Goal: Information Seeking & Learning: Learn about a topic

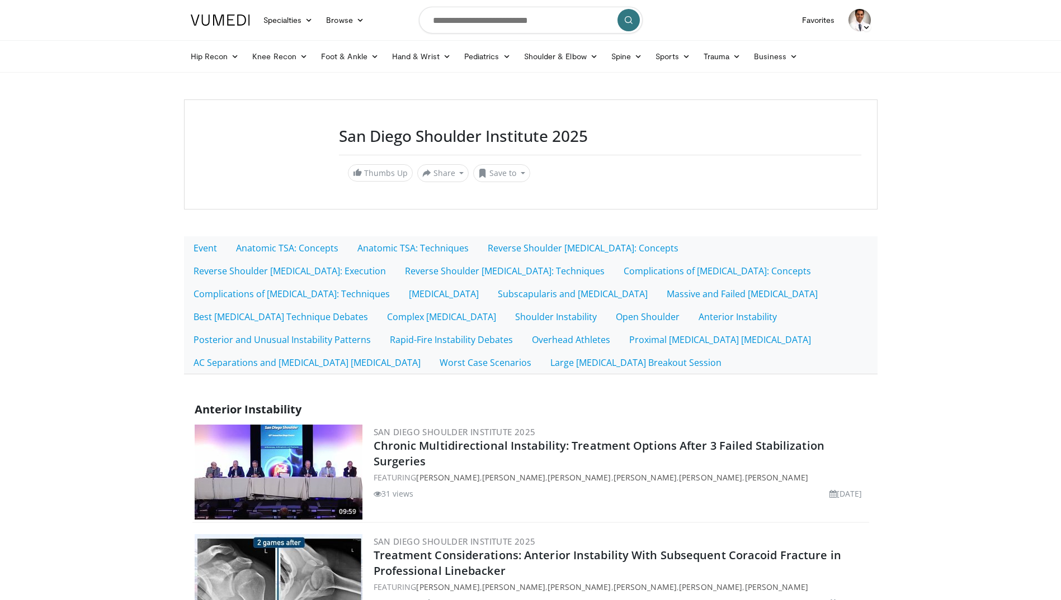
click at [103, 332] on body "Specialties Adult & Family Medicine Allergy, Asthma, Immunology Anesthesiology …" at bounding box center [530, 519] width 1061 height 1039
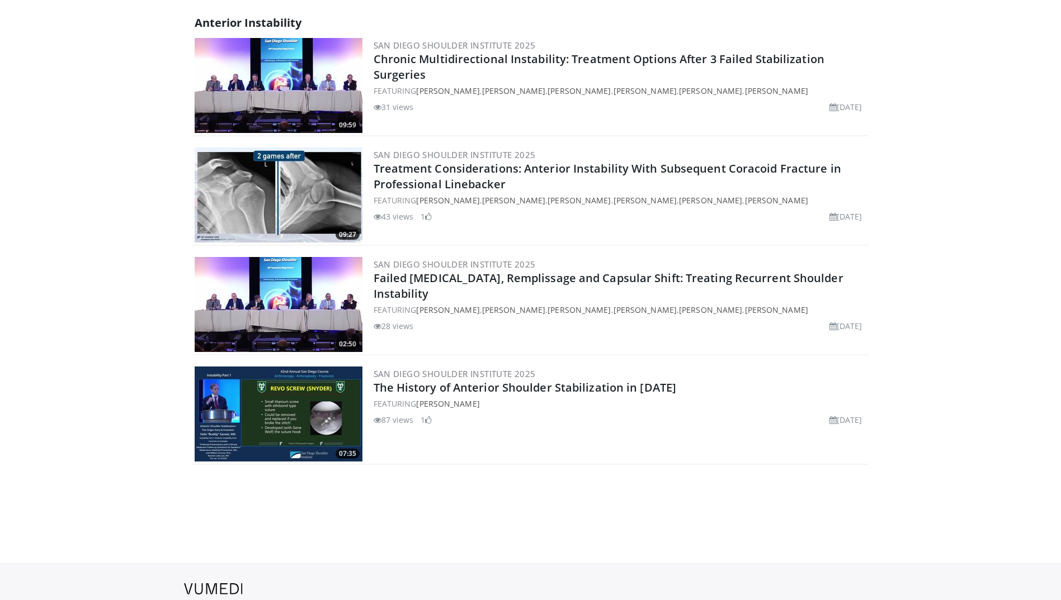
scroll to position [391, 0]
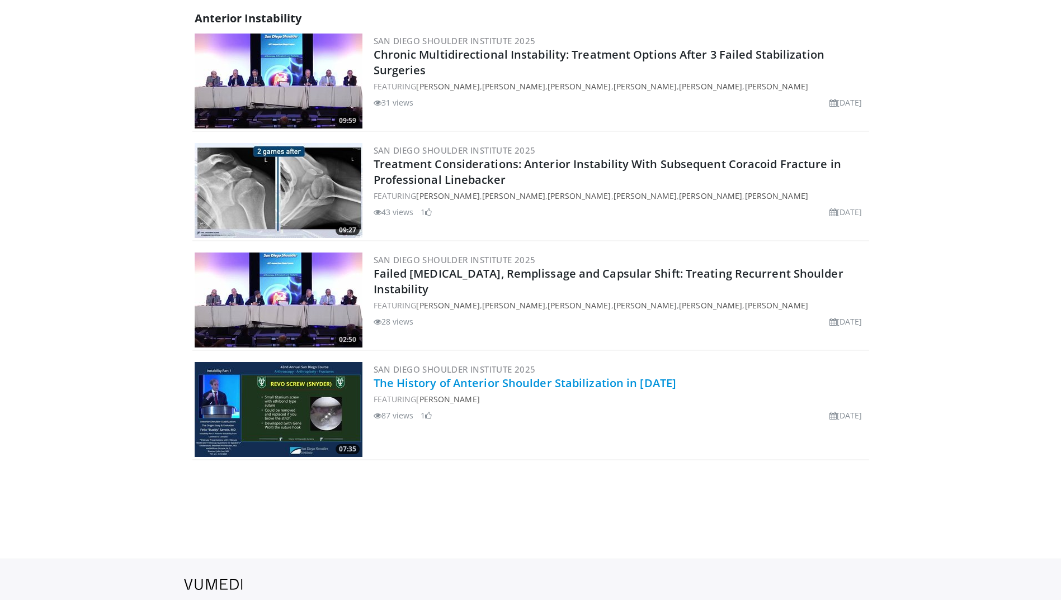
click at [562, 390] on link "The History of Anterior Shoulder Stabilization in [DATE]" at bounding box center [524, 383] width 303 height 15
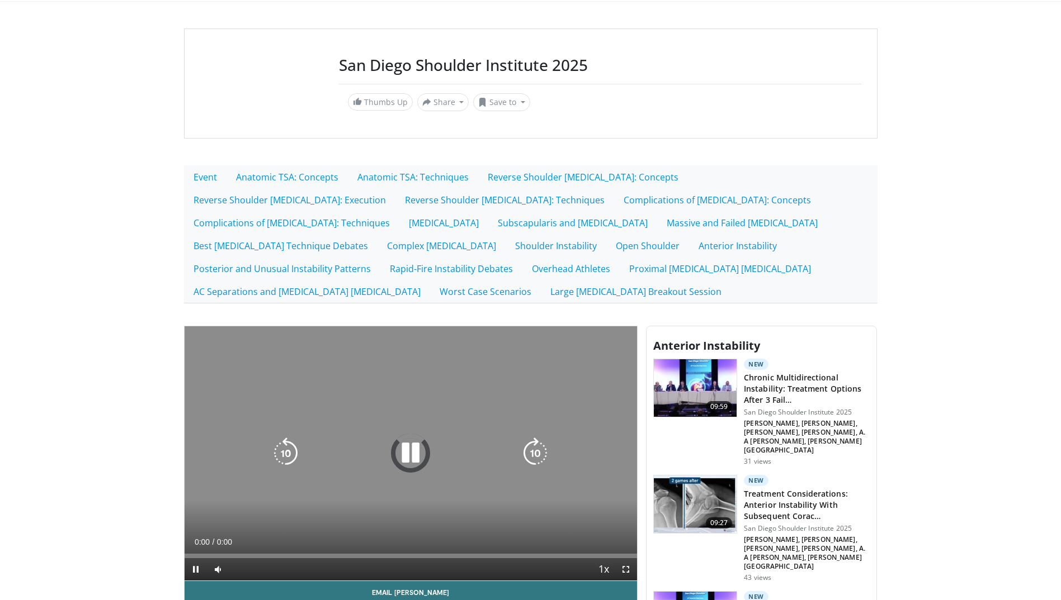
scroll to position [168, 0]
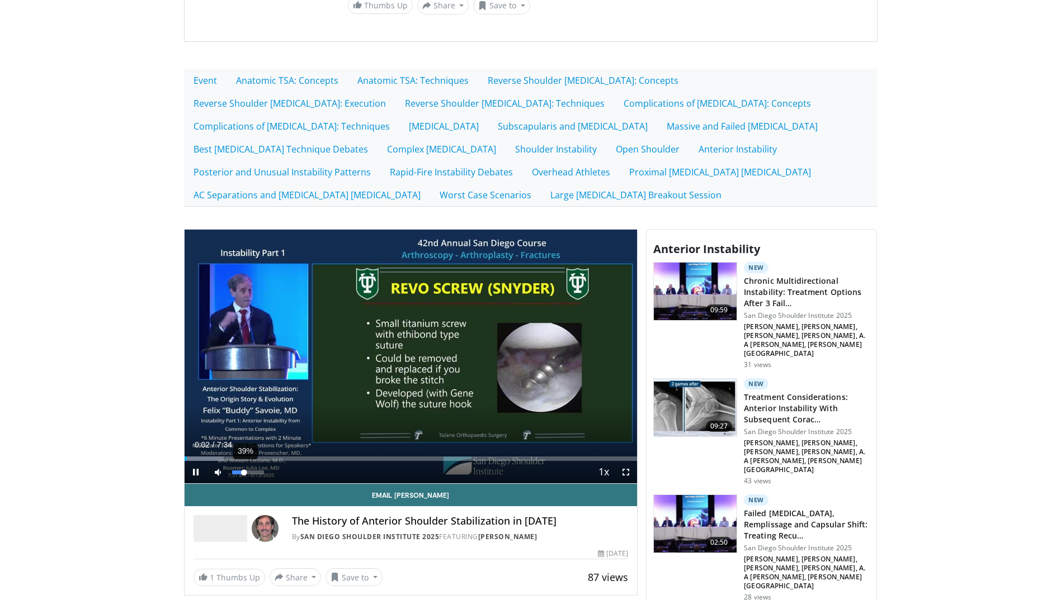
click at [244, 471] on div "39%" at bounding box center [248, 473] width 32 height 4
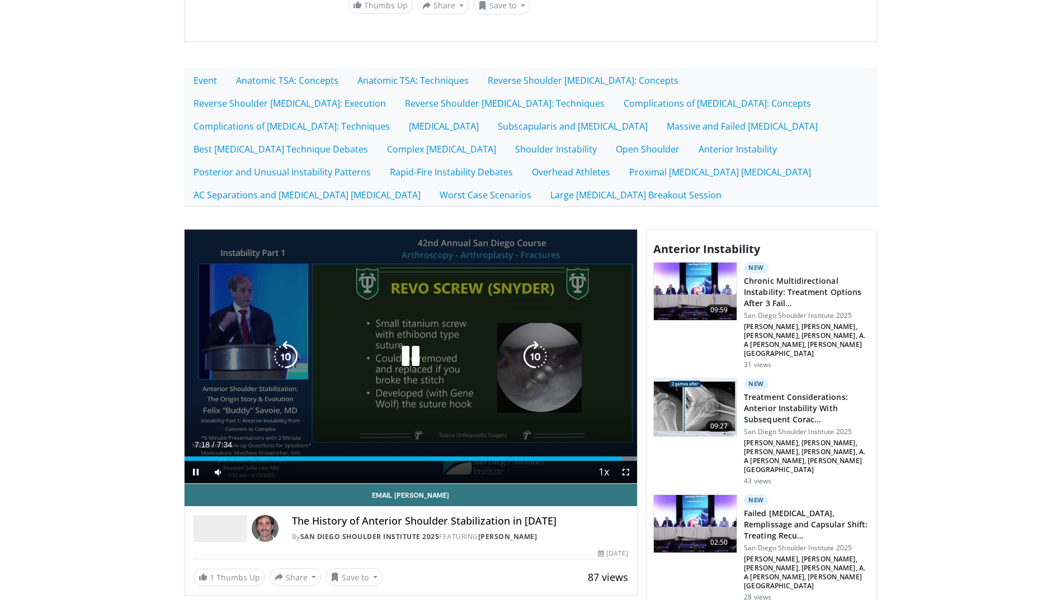
click at [292, 353] on icon "Video Player" at bounding box center [285, 356] width 31 height 31
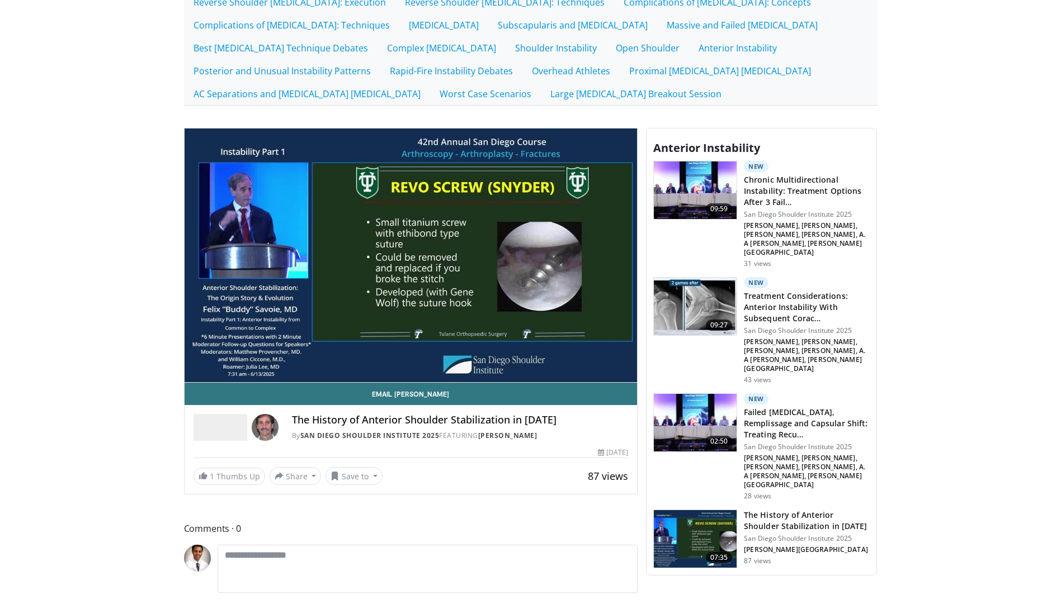
scroll to position [280, 0]
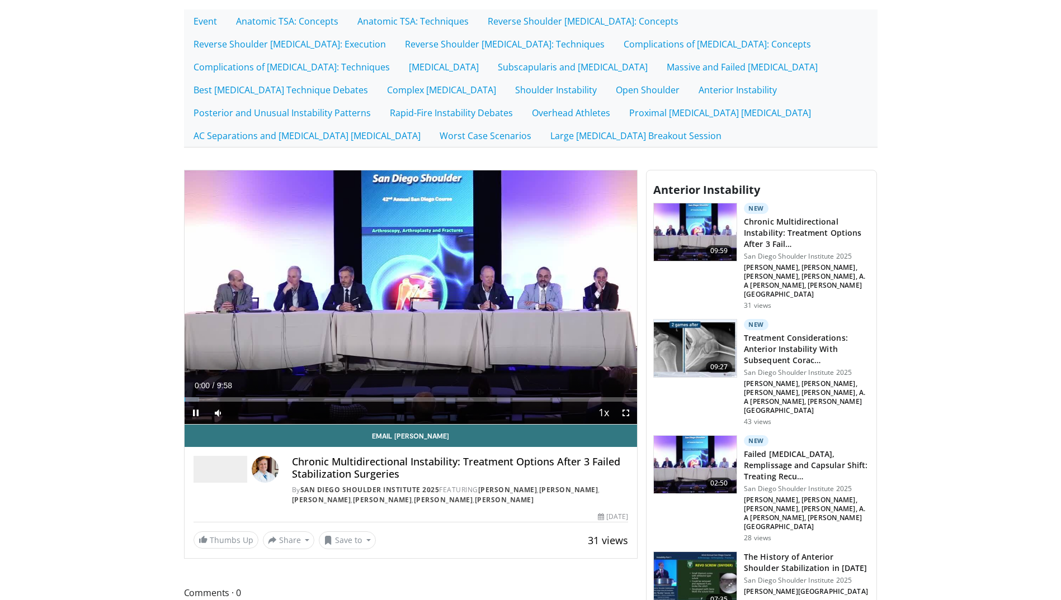
scroll to position [335, 0]
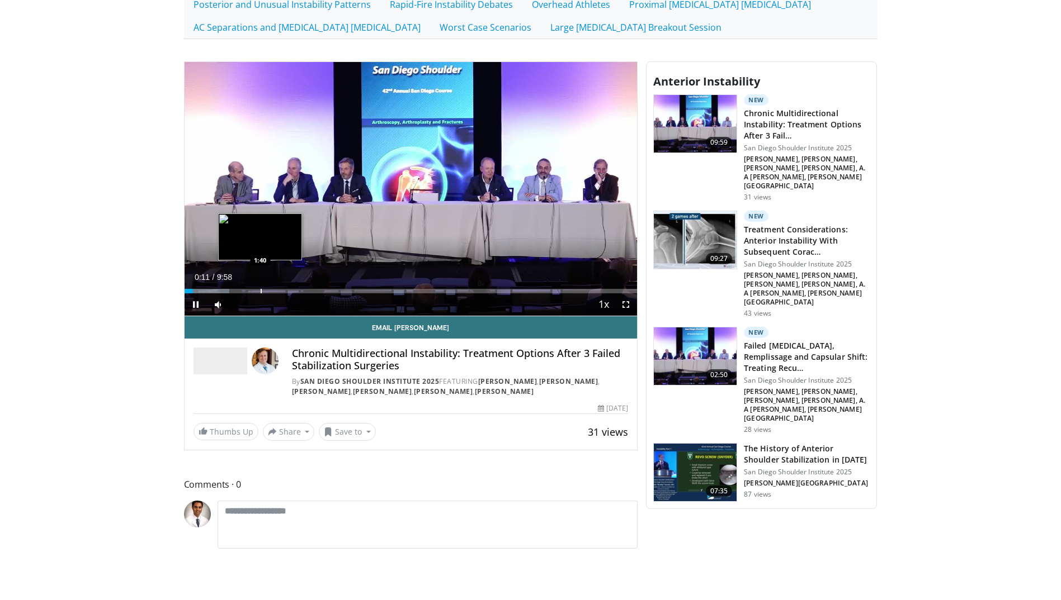
click at [261, 292] on div "Progress Bar" at bounding box center [261, 291] width 1 height 4
click at [290, 291] on div "Progress Bar" at bounding box center [290, 291] width 1 height 4
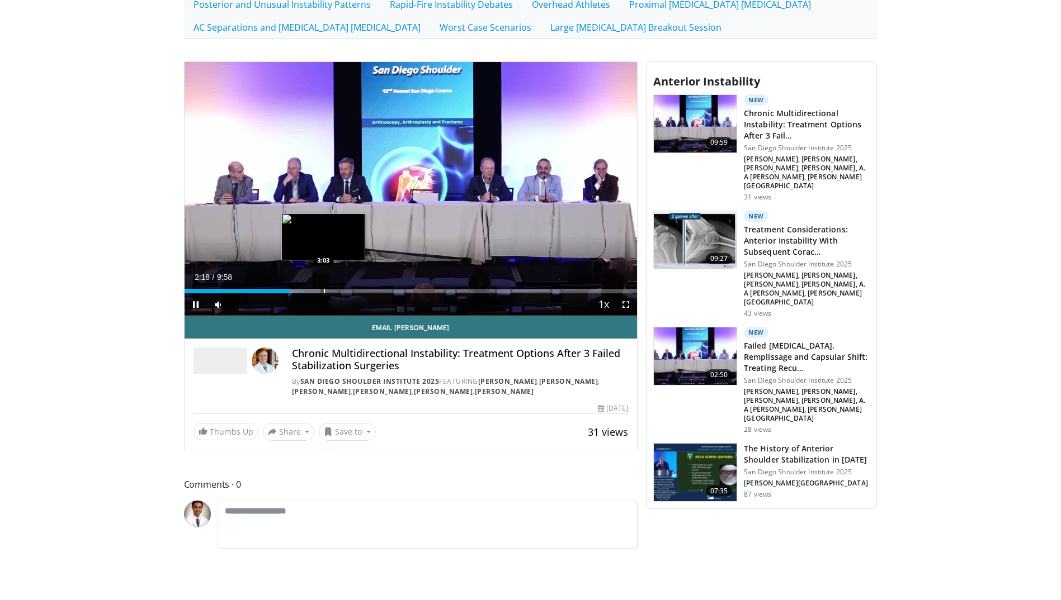
click at [324, 292] on div "Progress Bar" at bounding box center [324, 291] width 1 height 4
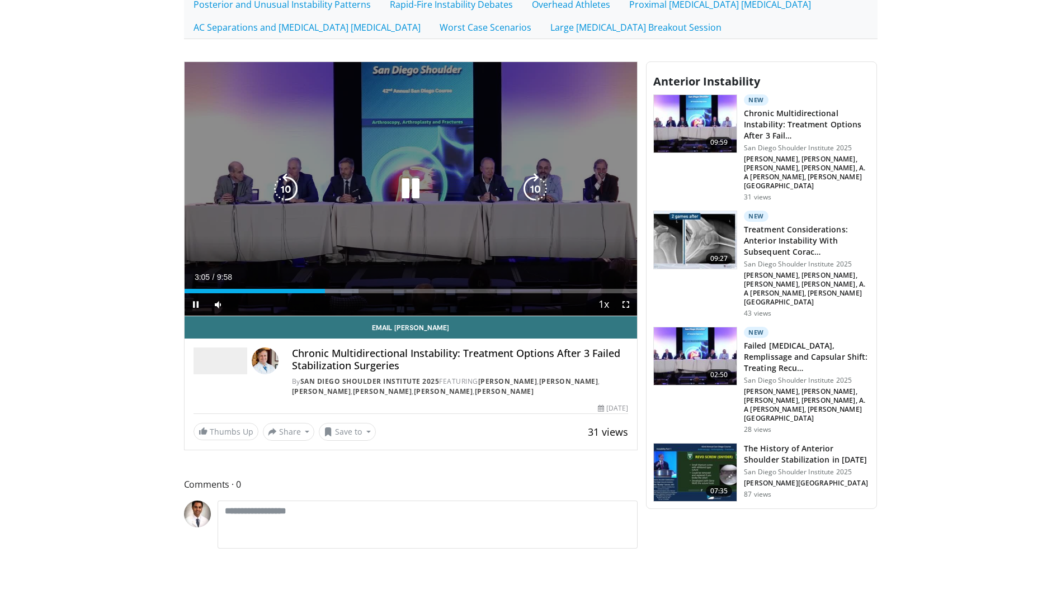
click at [432, 257] on div "10 seconds Tap to unmute" at bounding box center [410, 189] width 453 height 254
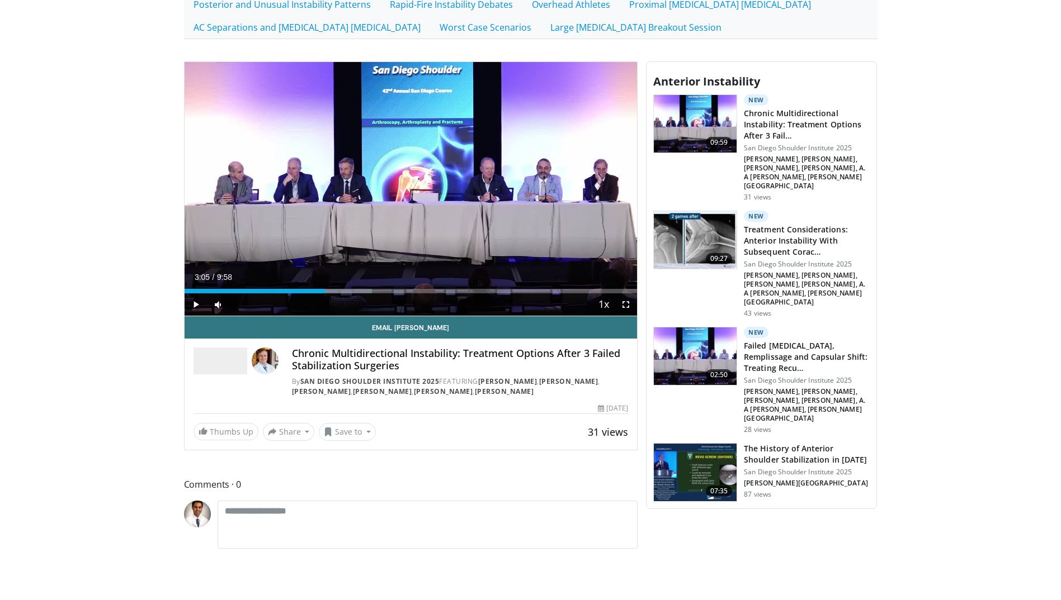
scroll to position [56, 0]
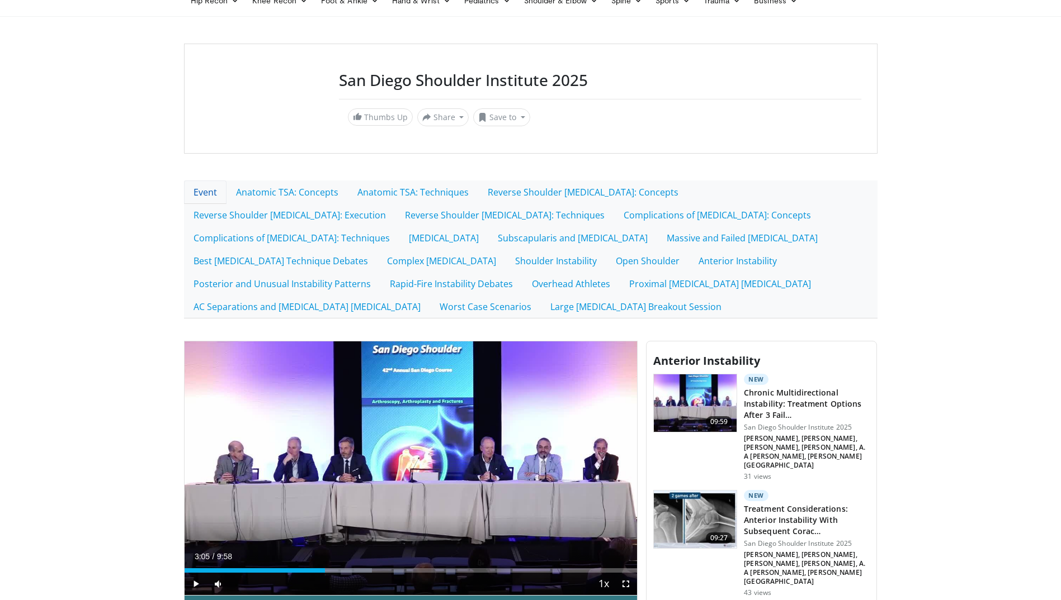
click at [203, 193] on link "Event" at bounding box center [205, 192] width 42 height 23
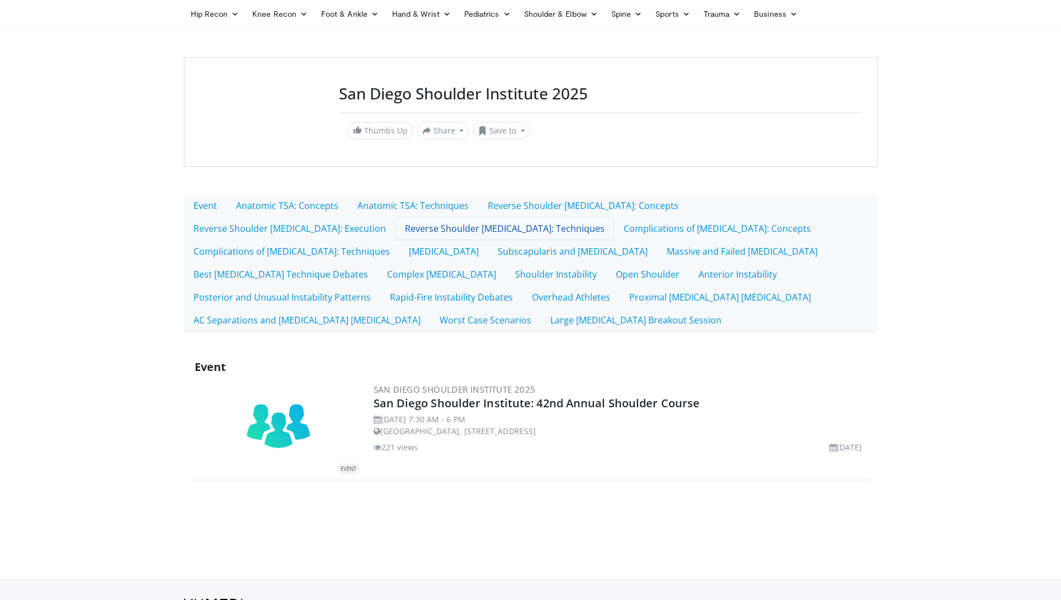
scroll to position [110, 0]
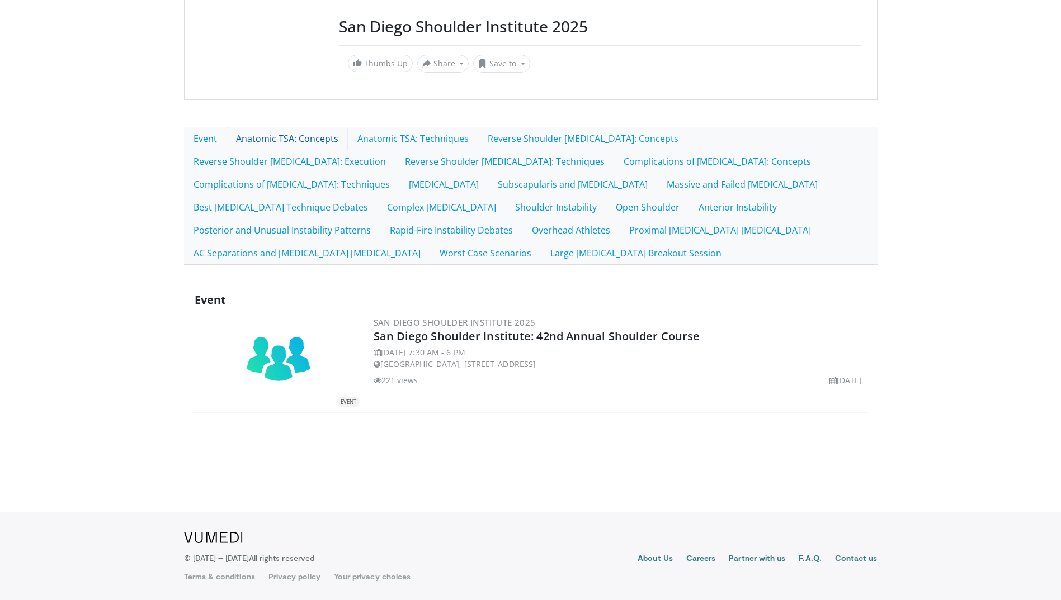
click at [262, 140] on link "Anatomic TSA: Concepts" at bounding box center [286, 138] width 121 height 23
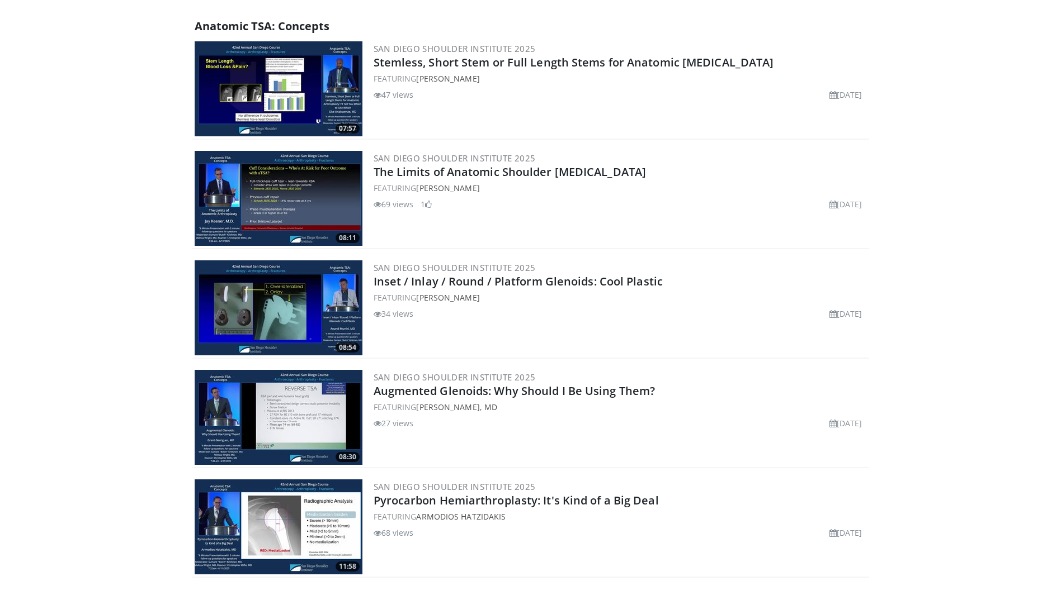
scroll to position [447, 0]
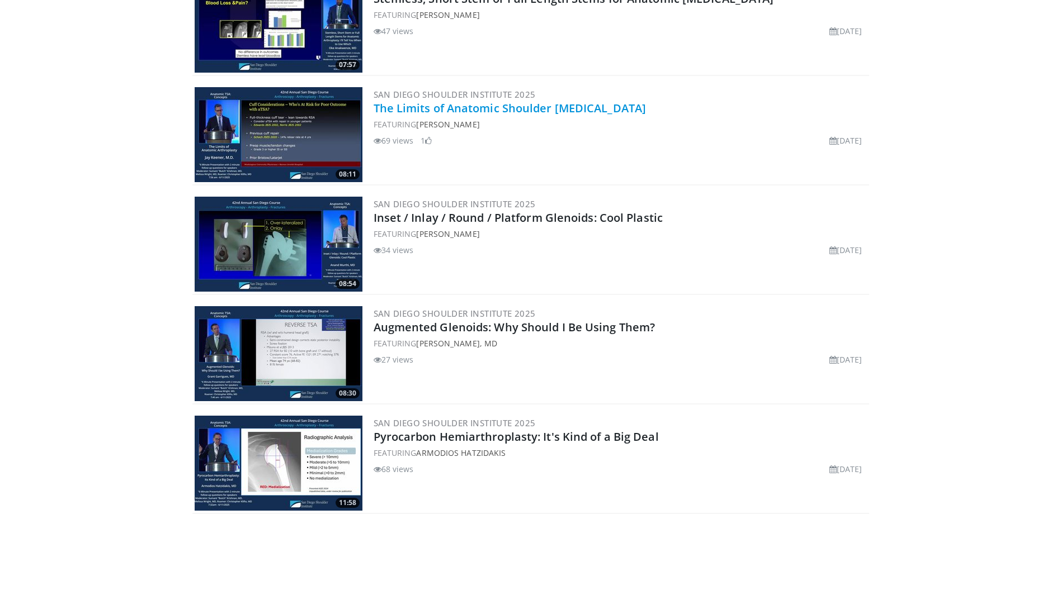
click at [493, 108] on link "The Limits of Anatomic Shoulder Arthroplasty" at bounding box center [509, 108] width 273 height 15
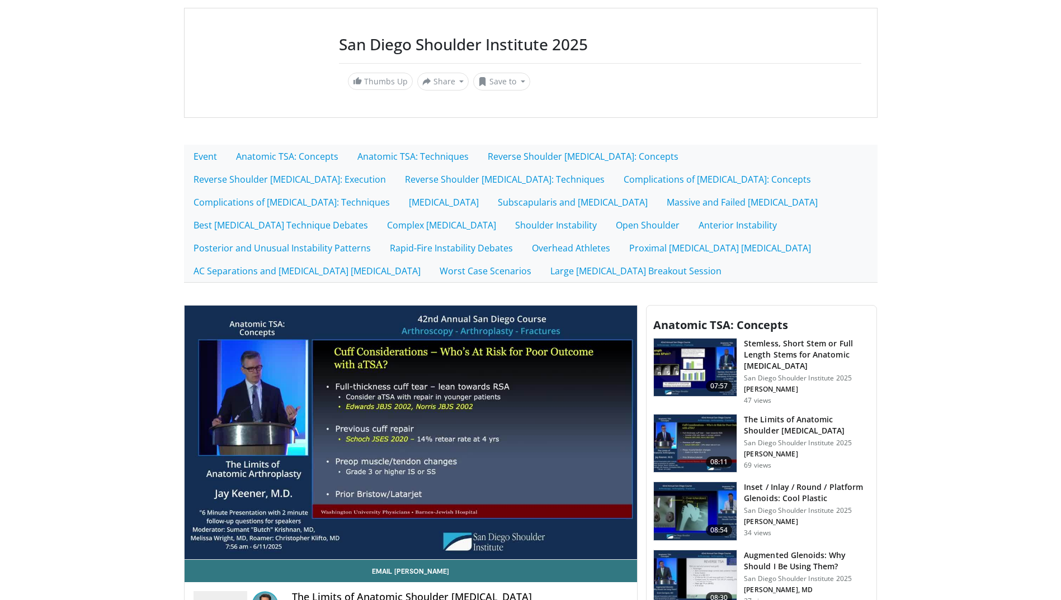
scroll to position [112, 0]
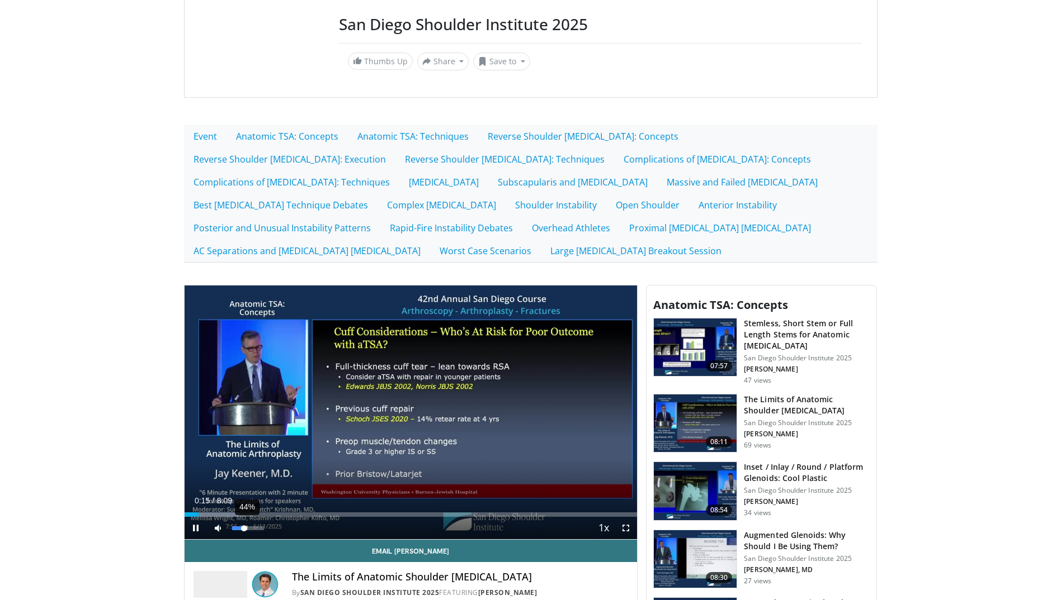
click at [246, 524] on div "44%" at bounding box center [248, 528] width 39 height 22
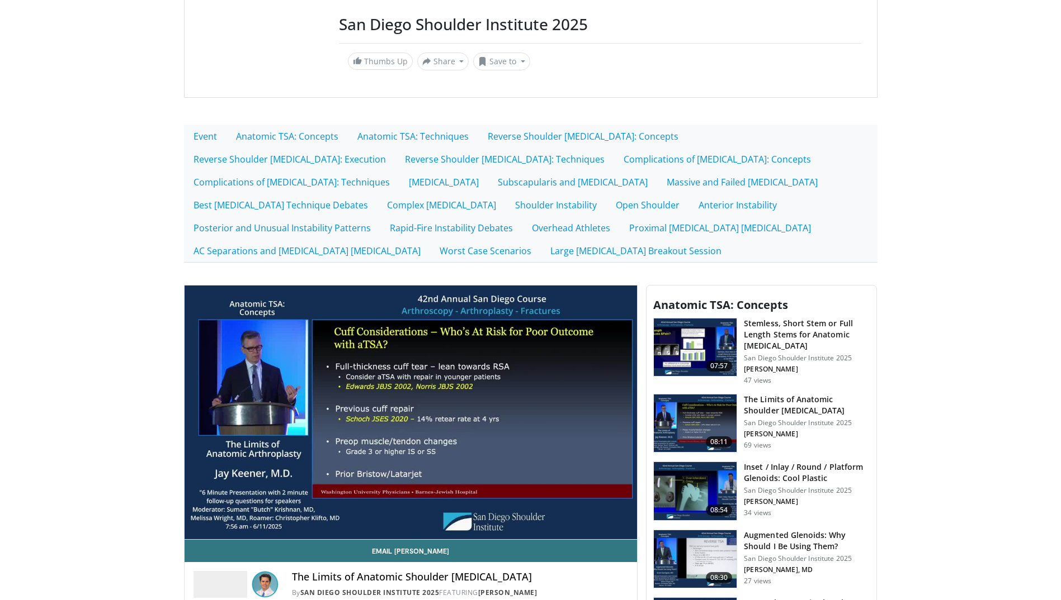
click at [0, 307] on html "Specialties Adult & Family Medicine Allergy, Asthma, Immunology Anesthesiology …" at bounding box center [530, 188] width 1061 height 600
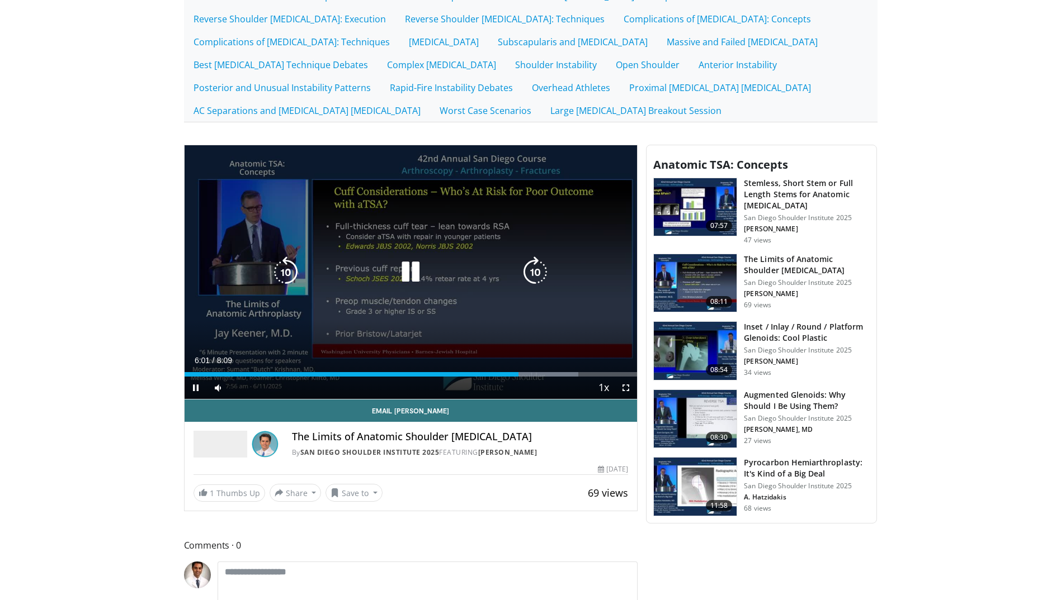
scroll to position [280, 0]
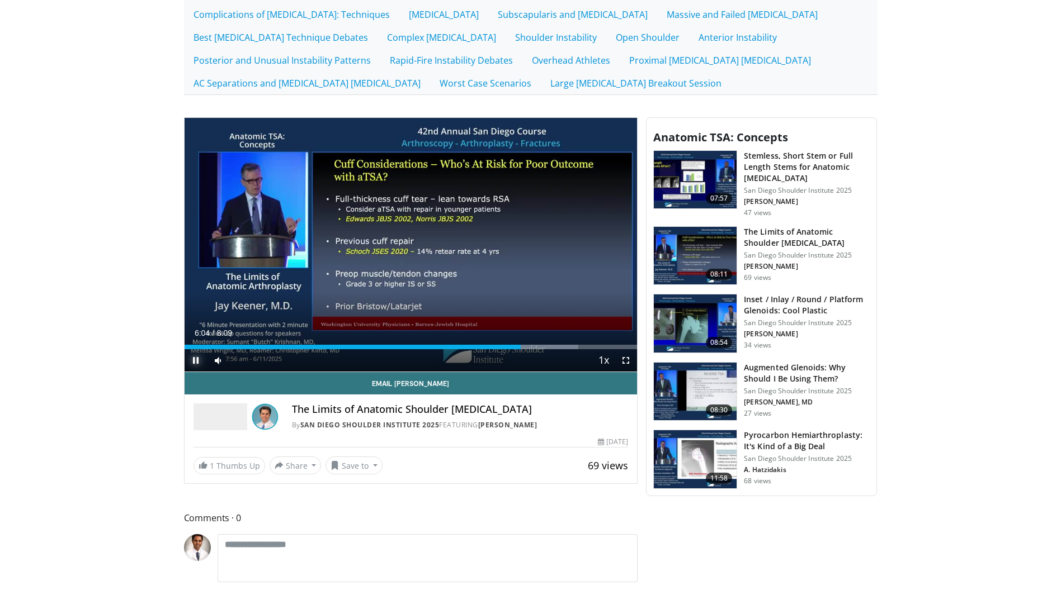
click at [197, 359] on span "Video Player" at bounding box center [195, 360] width 22 height 22
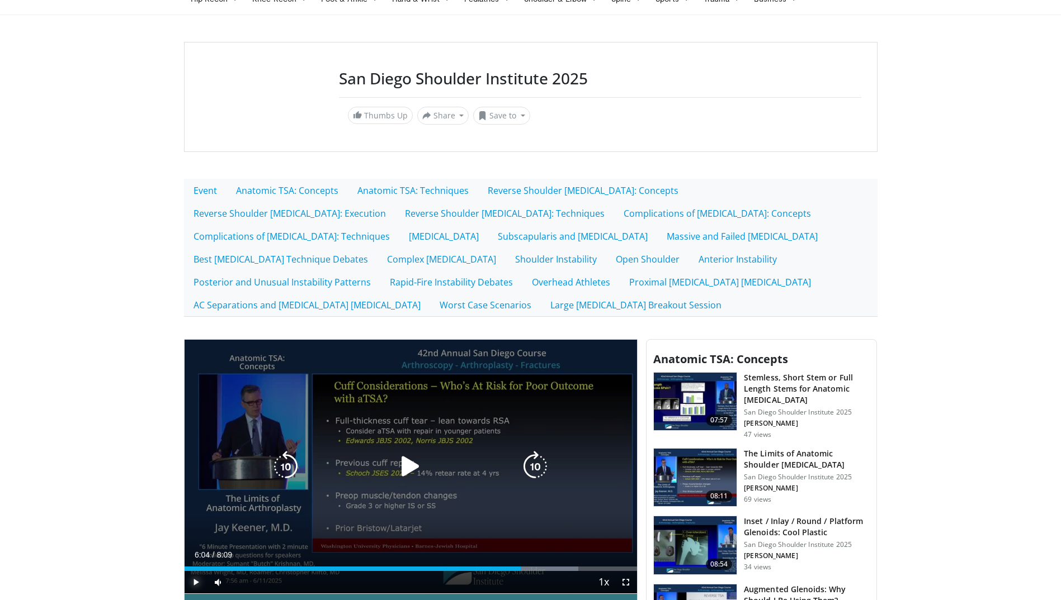
scroll to position [56, 0]
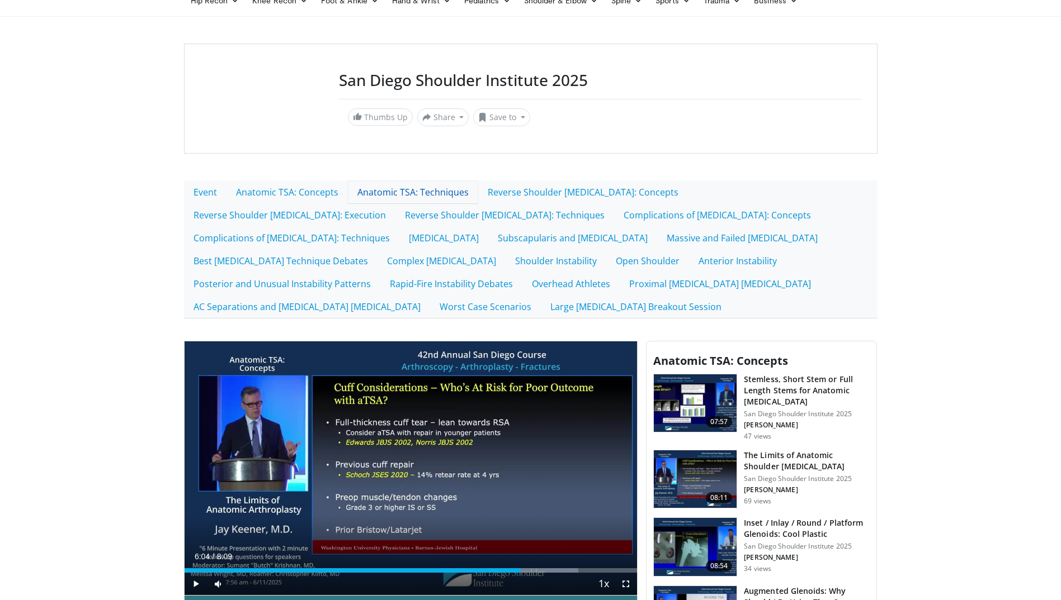
click at [451, 196] on link "Anatomic TSA: Techniques" at bounding box center [413, 192] width 130 height 23
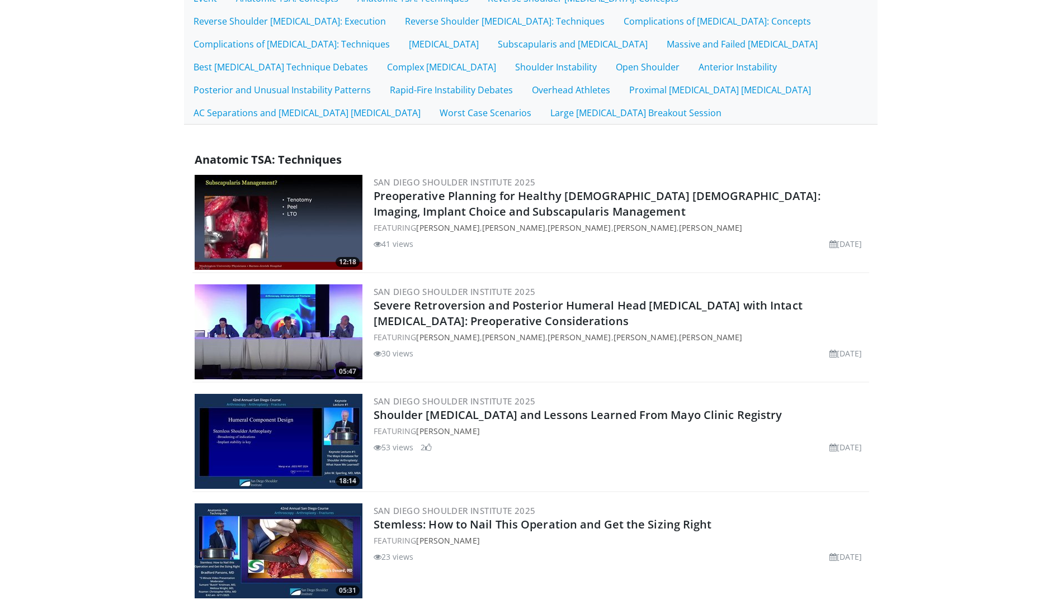
scroll to position [224, 0]
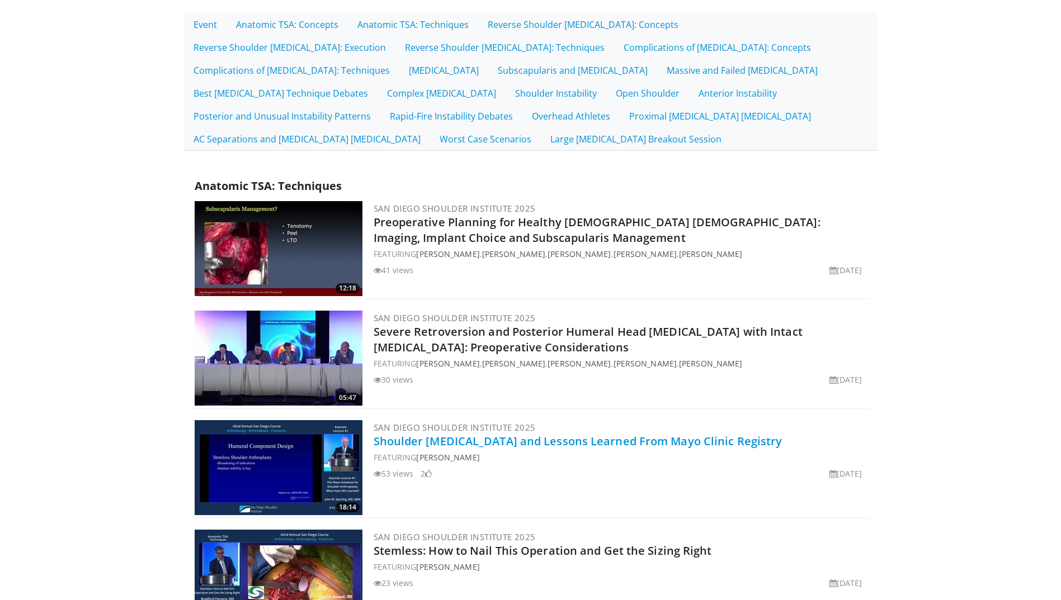
click at [478, 444] on link "Shoulder [MEDICAL_DATA] and Lessons Learned From Mayo Clinic Registry" at bounding box center [577, 441] width 409 height 15
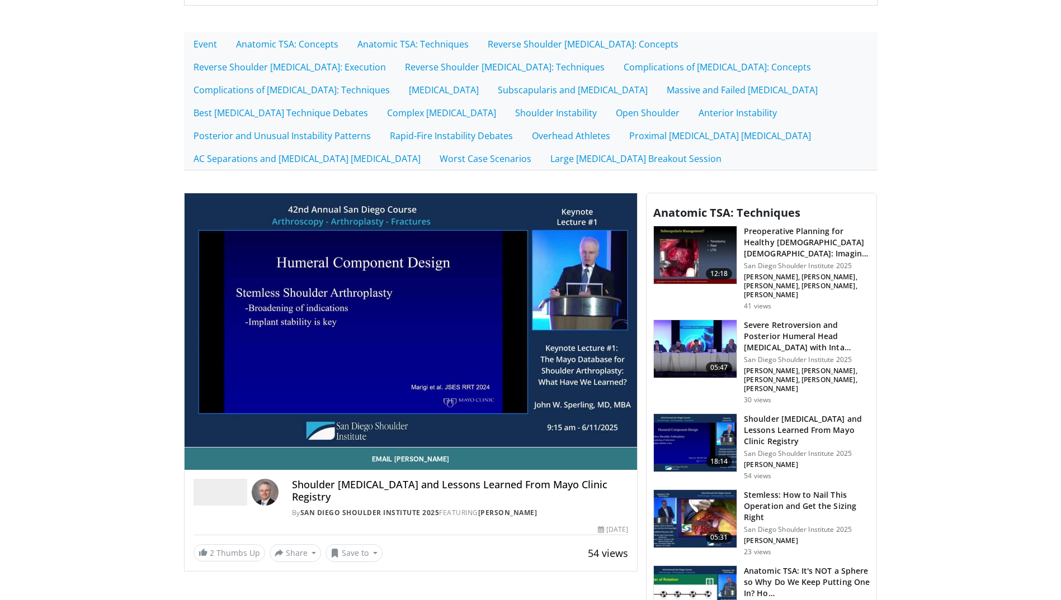
scroll to position [224, 0]
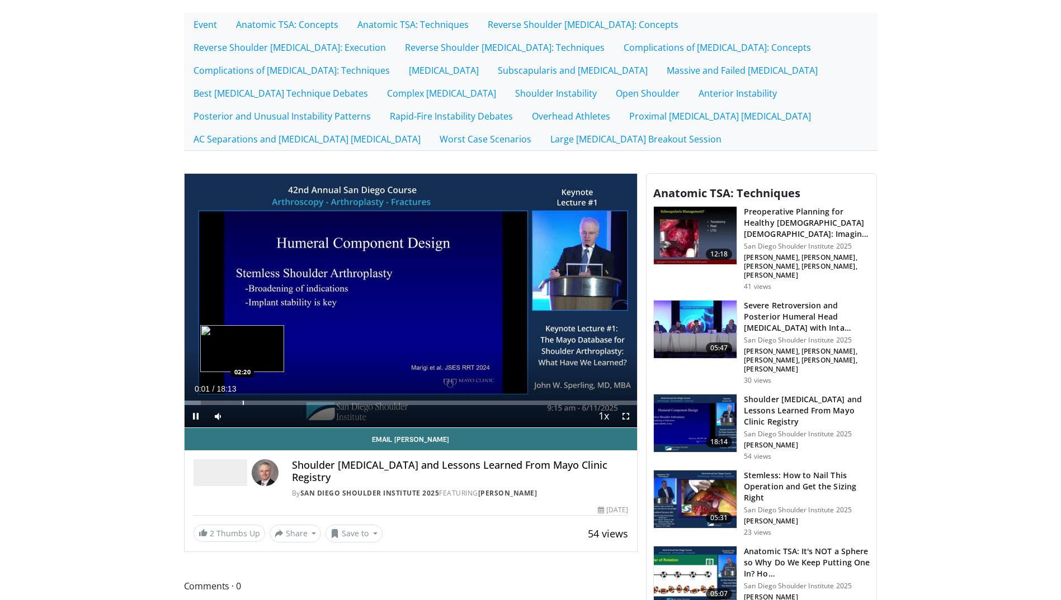
click at [243, 401] on div "Progress Bar" at bounding box center [243, 403] width 1 height 4
click at [275, 401] on div "Progress Bar" at bounding box center [274, 403] width 1 height 4
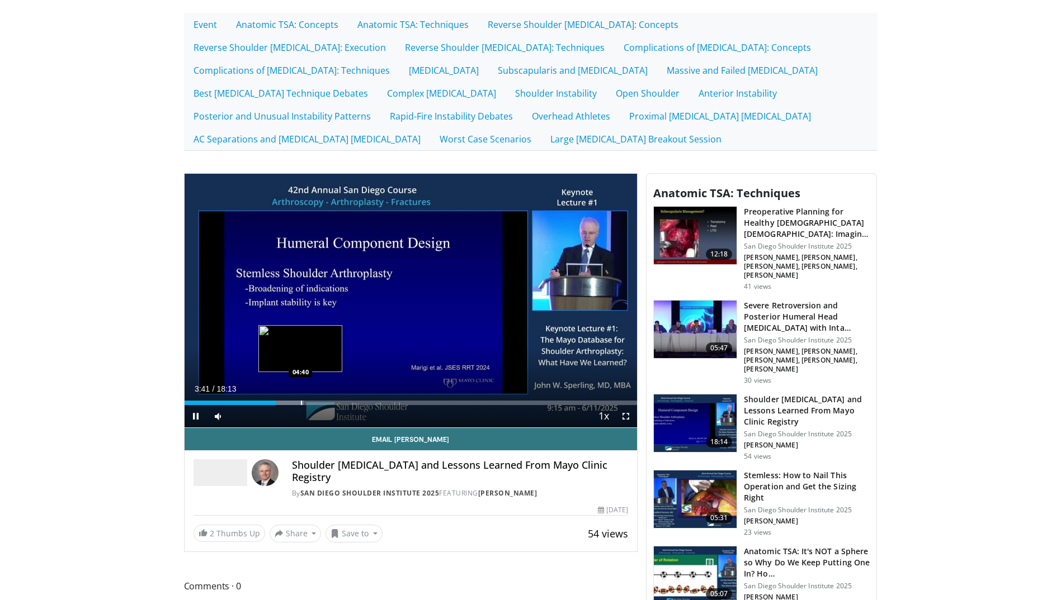
click at [301, 403] on div "Progress Bar" at bounding box center [301, 403] width 1 height 4
click at [295, 404] on div "10 seconds Tap to unmute" at bounding box center [410, 301] width 453 height 254
click at [291, 404] on div "Progress Bar" at bounding box center [291, 403] width 1 height 4
click at [195, 420] on span "Video Player" at bounding box center [195, 416] width 22 height 22
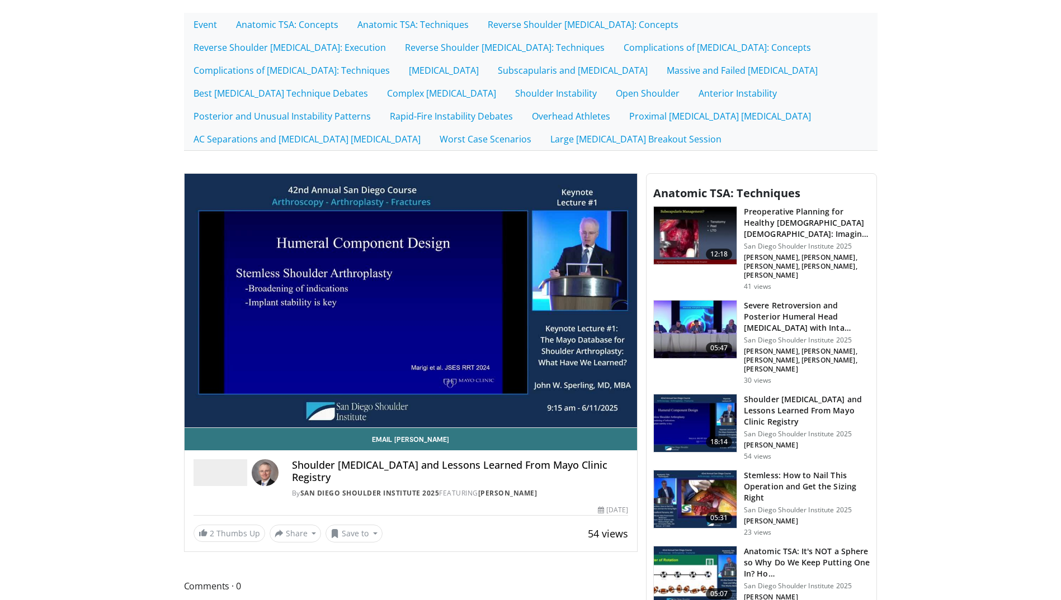
click at [0, 356] on html "Specialties Adult & Family Medicine Allergy, Asthma, Immunology Anesthesiology …" at bounding box center [530, 76] width 1061 height 600
click at [0, 360] on html "Specialties Adult & Family Medicine Allergy, Asthma, Immunology Anesthesiology …" at bounding box center [530, 76] width 1061 height 600
click at [0, 358] on html "Specialties Adult & Family Medicine Allergy, Asthma, Immunology Anesthesiology …" at bounding box center [530, 76] width 1061 height 600
click at [1, 335] on body "Specialties Adult & Family Medicine Allergy, Asthma, Immunology Anesthesiology …" at bounding box center [530, 465] width 1061 height 1378
click at [59, 375] on body "Specialties Adult & Family Medicine Allergy, Asthma, Immunology Anesthesiology …" at bounding box center [530, 465] width 1061 height 1378
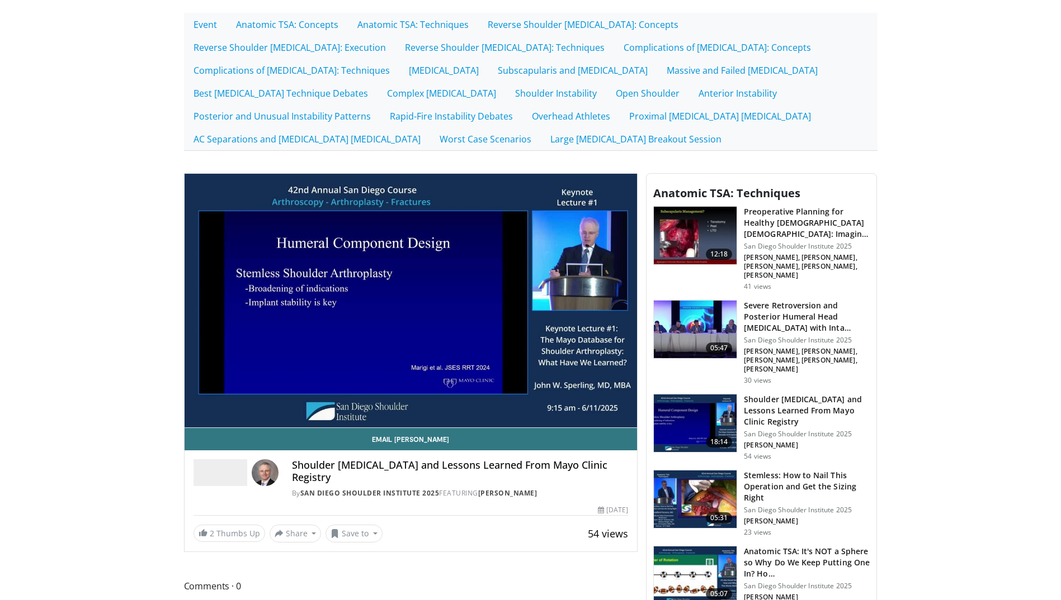
click at [0, 345] on html "Specialties Adult & Family Medicine Allergy, Asthma, Immunology Anesthesiology …" at bounding box center [530, 76] width 1061 height 600
click at [116, 368] on body "Specialties Adult & Family Medicine Allergy, Asthma, Immunology Anesthesiology …" at bounding box center [530, 465] width 1061 height 1378
click at [0, 376] on html "Specialties Adult & Family Medicine Allergy, Asthma, Immunology Anesthesiology …" at bounding box center [530, 76] width 1061 height 600
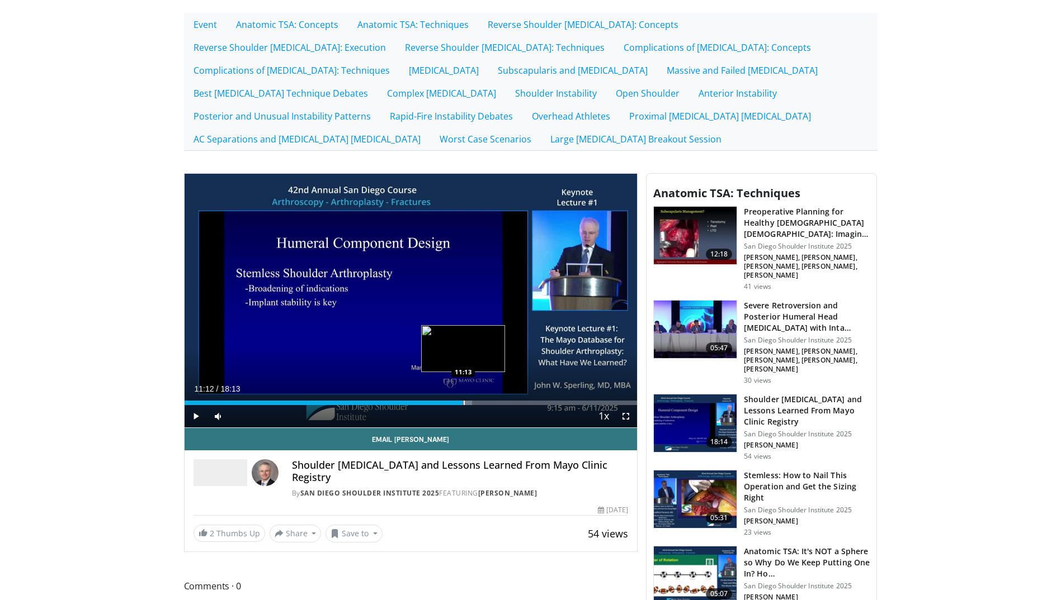
click at [463, 405] on div "Progress Bar" at bounding box center [463, 403] width 1 height 4
click at [473, 405] on div "Progress Bar" at bounding box center [473, 403] width 1 height 4
click at [489, 399] on div "Loaded : 69.60% 11:39 12:15" at bounding box center [410, 400] width 453 height 11
click at [500, 400] on div "Loaded : 73.51% 12:21 12:43" at bounding box center [410, 400] width 453 height 11
click at [496, 401] on div "Progress Bar" at bounding box center [496, 403] width 1 height 4
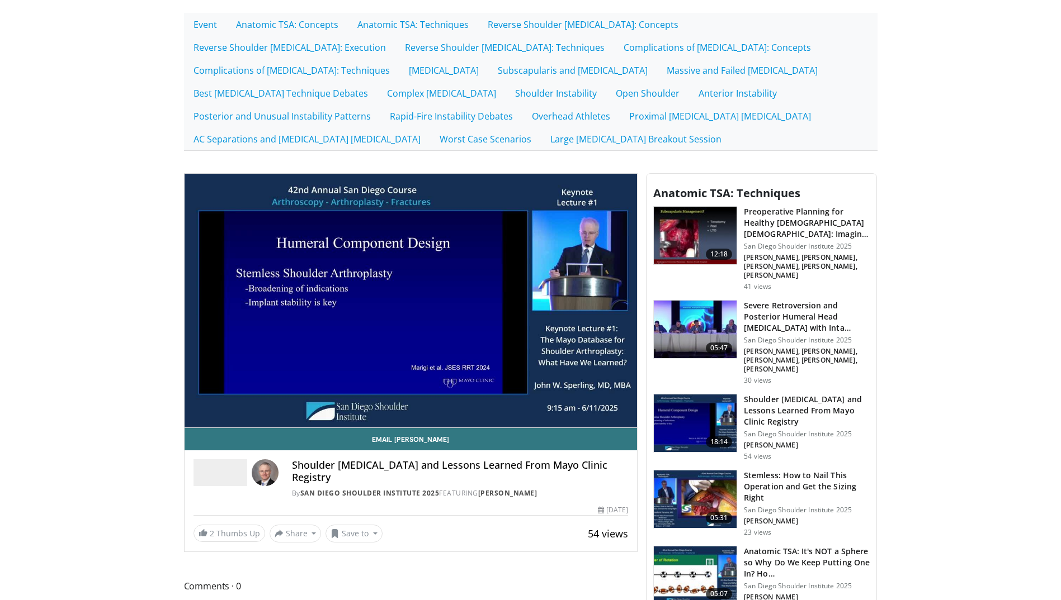
click at [195, 417] on video-js "**********" at bounding box center [410, 301] width 453 height 255
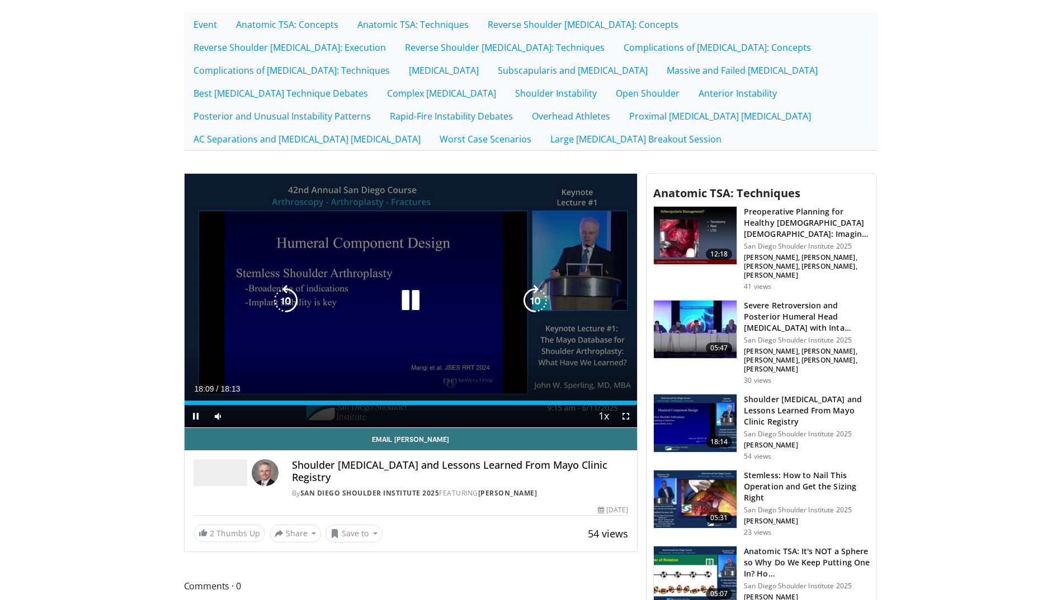
click at [319, 333] on div "10 seconds Tap to unmute" at bounding box center [410, 301] width 453 height 254
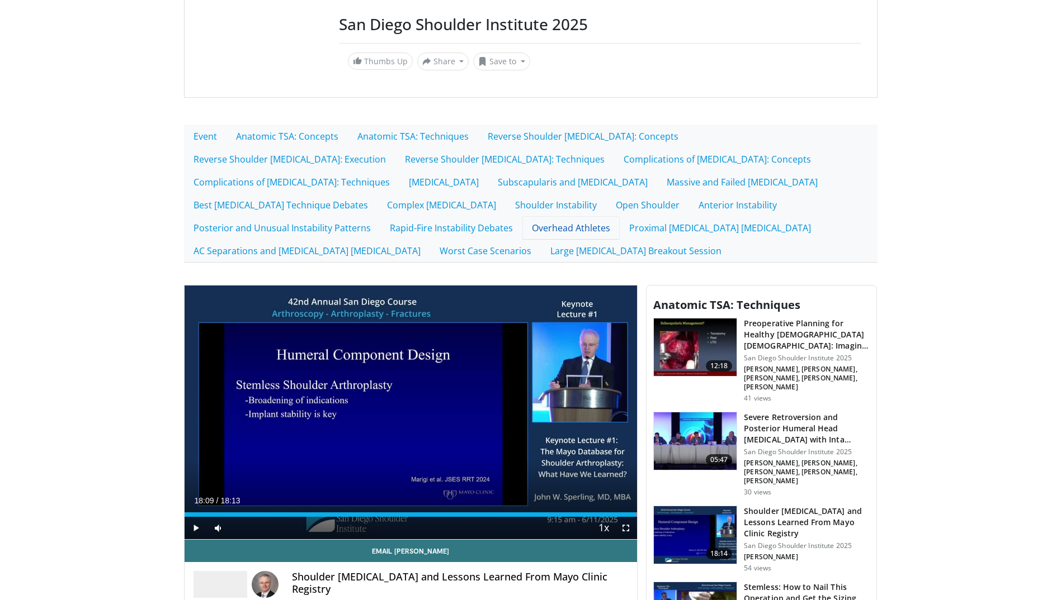
scroll to position [0, 0]
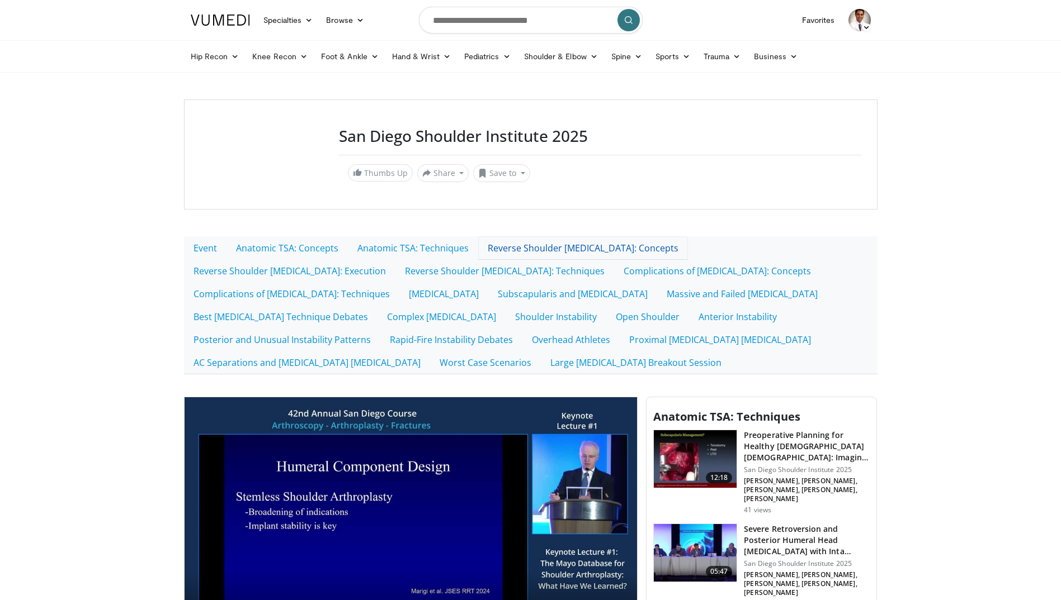
click at [572, 245] on link "Reverse Shoulder [MEDICAL_DATA]: Concepts" at bounding box center [583, 247] width 210 height 23
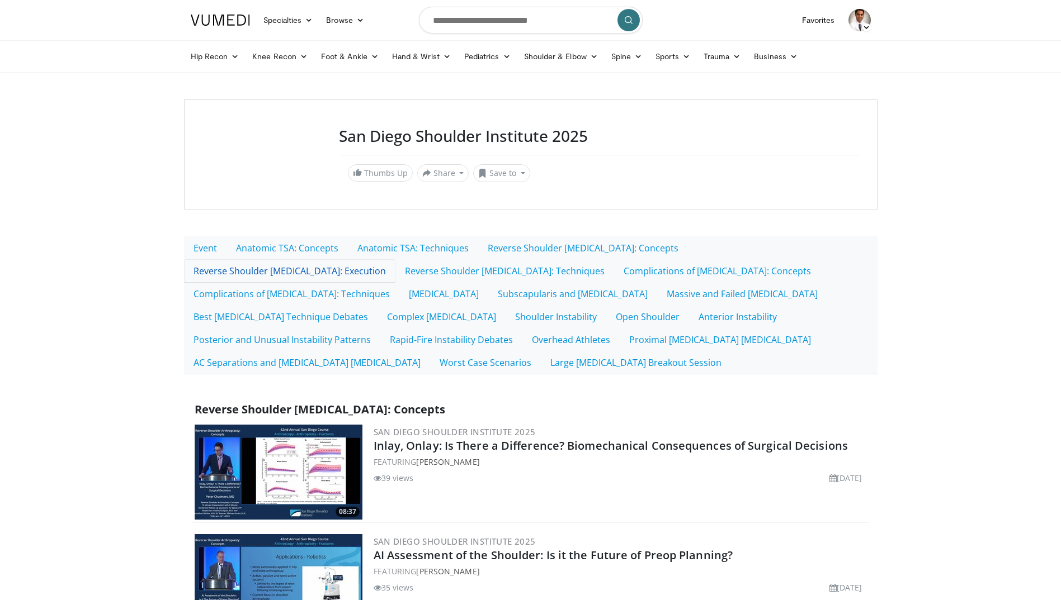
click at [395, 259] on link "Reverse Shoulder [MEDICAL_DATA]: Execution" at bounding box center [289, 270] width 211 height 23
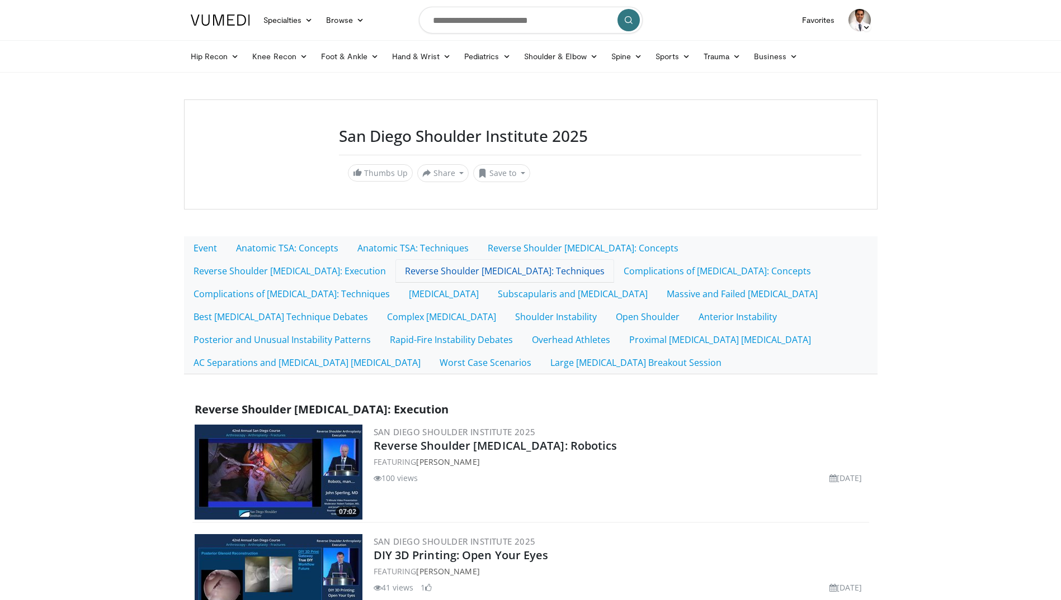
click at [395, 275] on link "Reverse Shoulder [MEDICAL_DATA]: Techniques" at bounding box center [504, 270] width 219 height 23
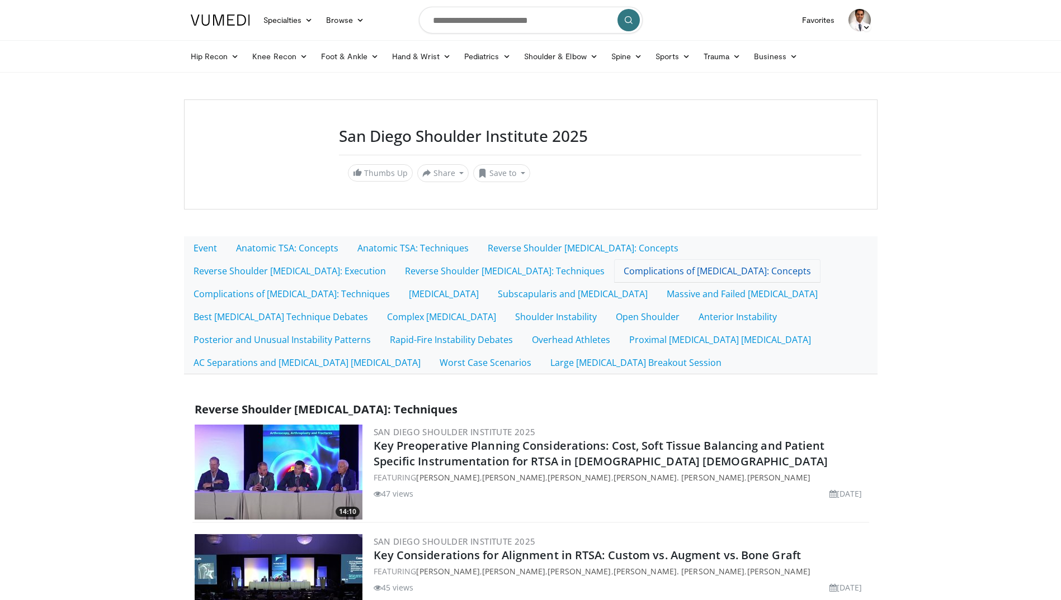
click at [614, 268] on link "Complications of [MEDICAL_DATA]: Concepts" at bounding box center [717, 270] width 206 height 23
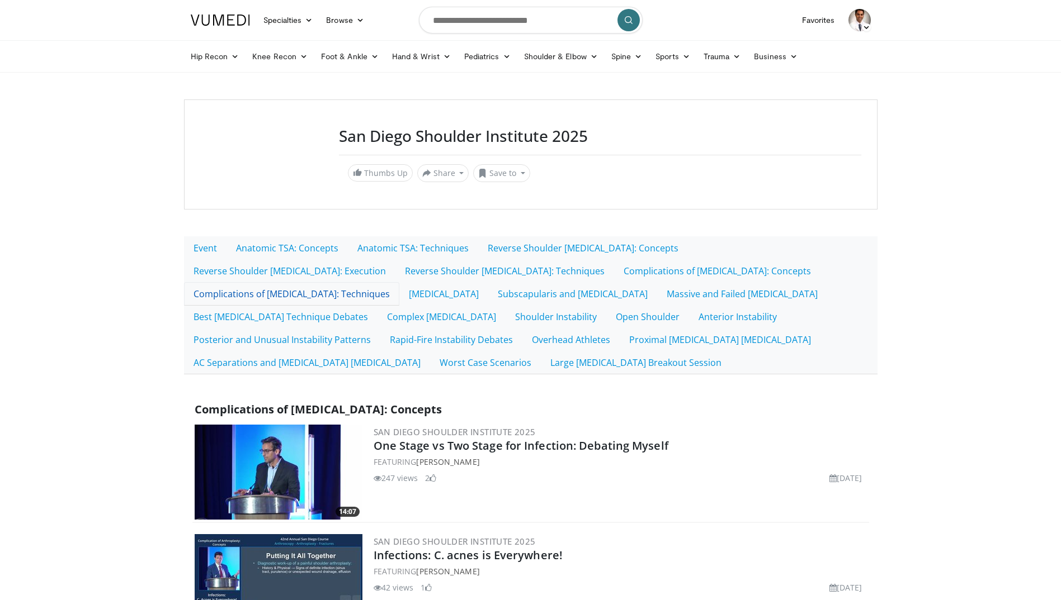
click at [399, 282] on link "Complications of [MEDICAL_DATA]: Techniques" at bounding box center [291, 293] width 215 height 23
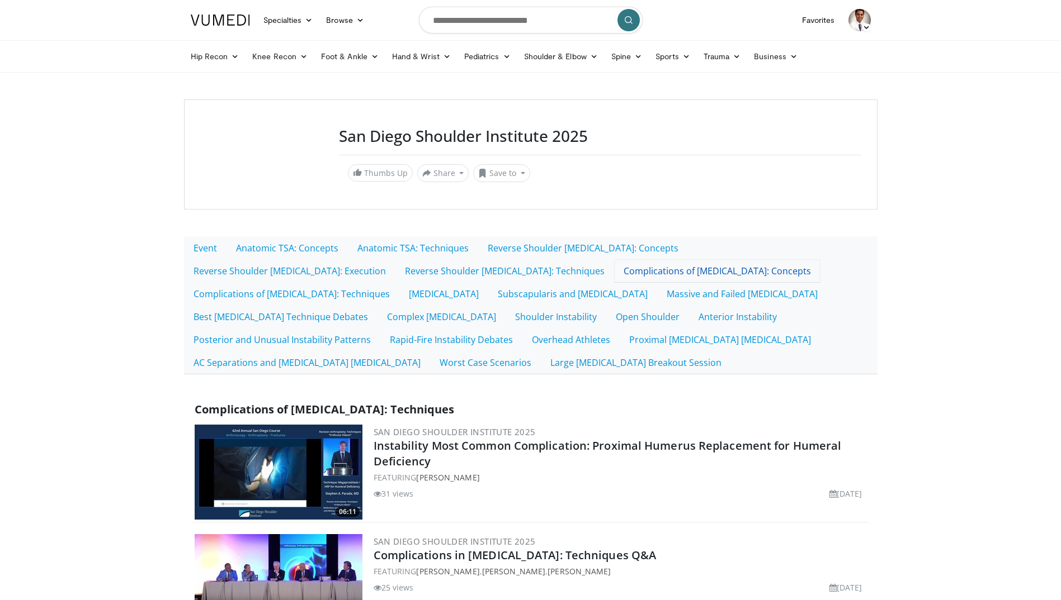
click at [614, 276] on link "Complications of [MEDICAL_DATA]: Concepts" at bounding box center [717, 270] width 206 height 23
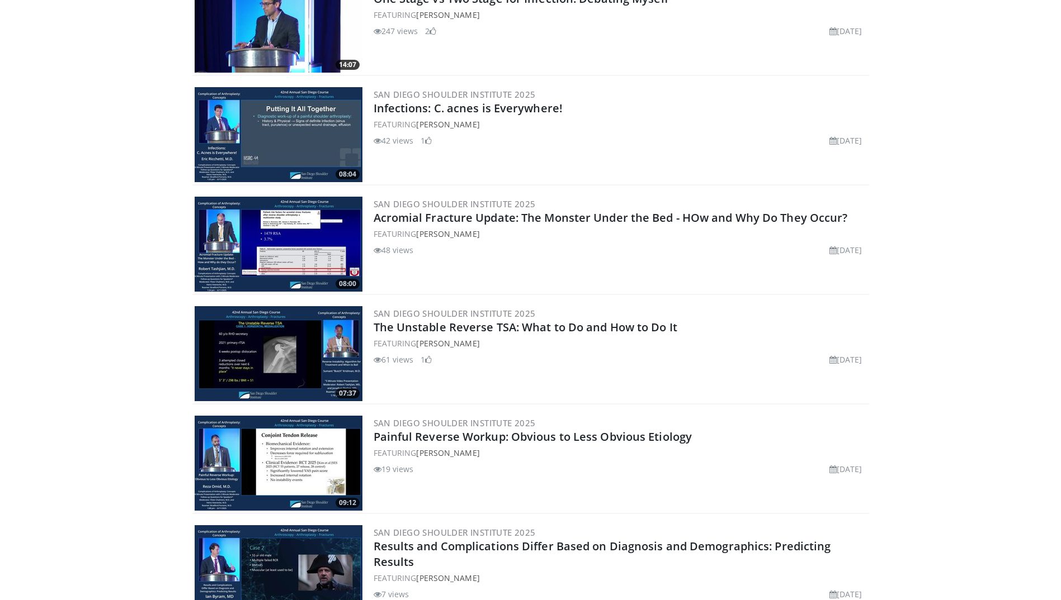
scroll to position [615, 0]
